Goal: Transaction & Acquisition: Download file/media

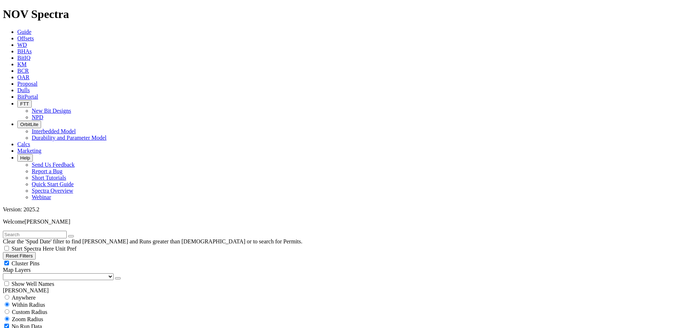
scroll to position [72, 0]
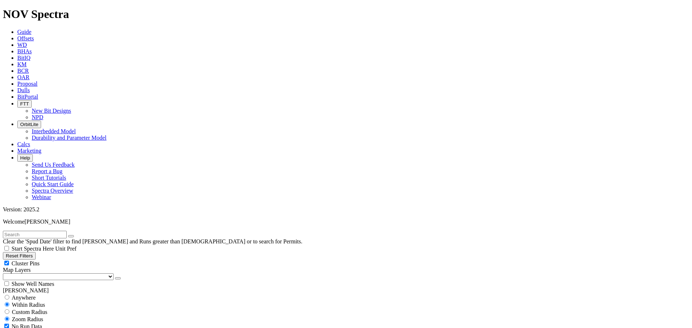
type input "[DATE]"
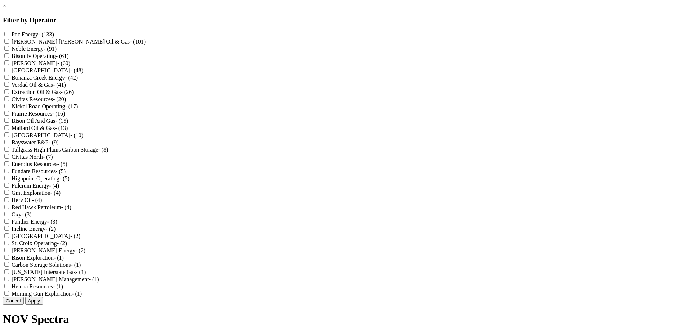
click at [9, 44] on Gas "[PERSON_NAME] [PERSON_NAME] Oil & Gas - (101)" at bounding box center [6, 41] width 5 height 5
checkbox Gas "true"
click at [9, 65] on input "[PERSON_NAME] - (60)" at bounding box center [6, 63] width 5 height 5
checkbox input "true"
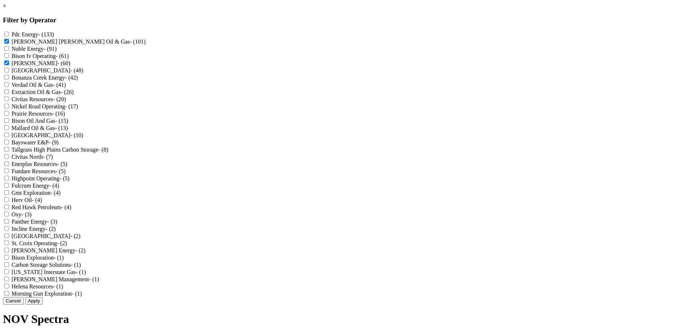
click at [9, 217] on input "Oxy - (3)" at bounding box center [6, 214] width 5 height 5
checkbox input "true"
click at [43, 305] on button "Apply" at bounding box center [34, 301] width 18 height 8
